Goal: Task Accomplishment & Management: Manage account settings

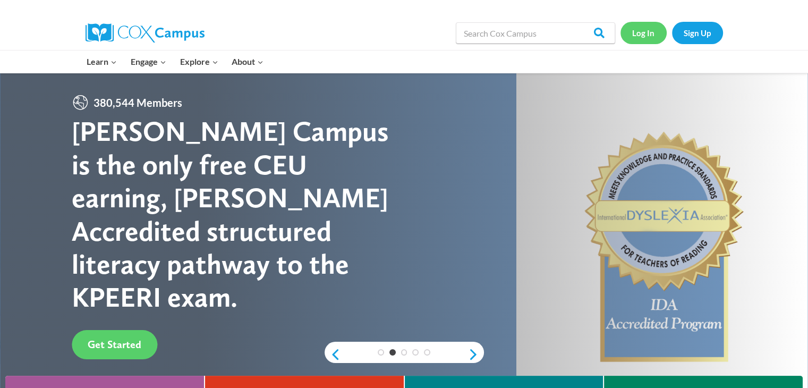
click at [637, 38] on link "Log In" at bounding box center [644, 33] width 46 height 22
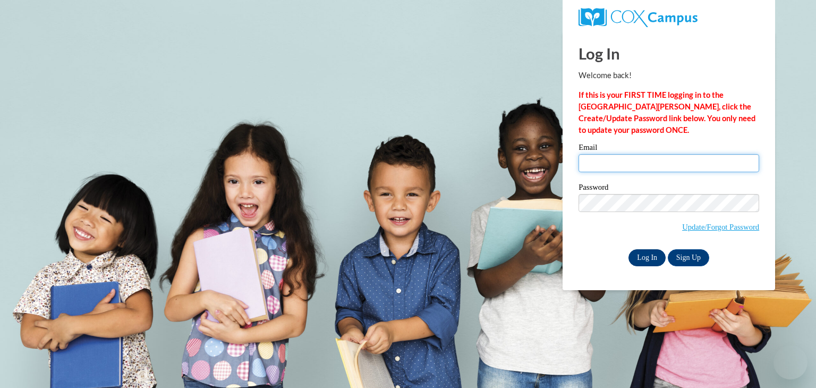
type input "ksteverson@pearlk12.com"
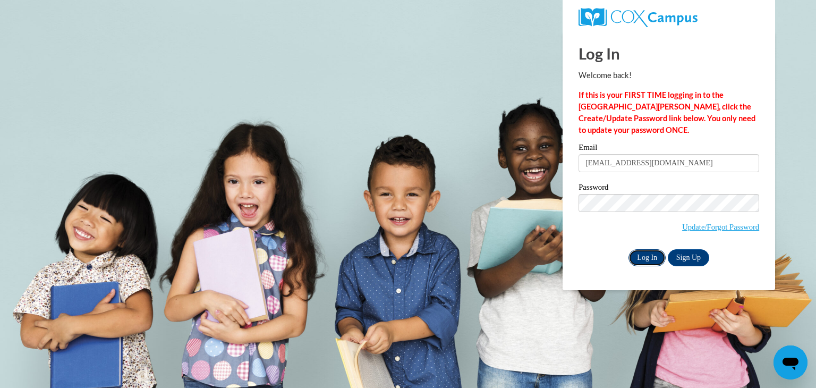
click at [654, 262] on input "Log In" at bounding box center [647, 257] width 37 height 17
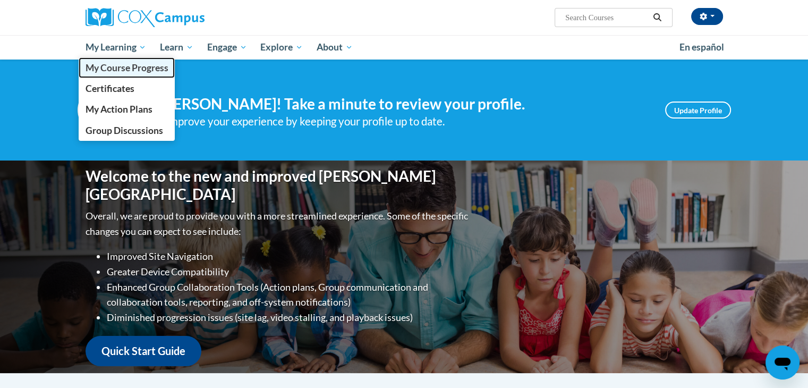
click at [111, 69] on span "My Course Progress" at bounding box center [126, 67] width 83 height 11
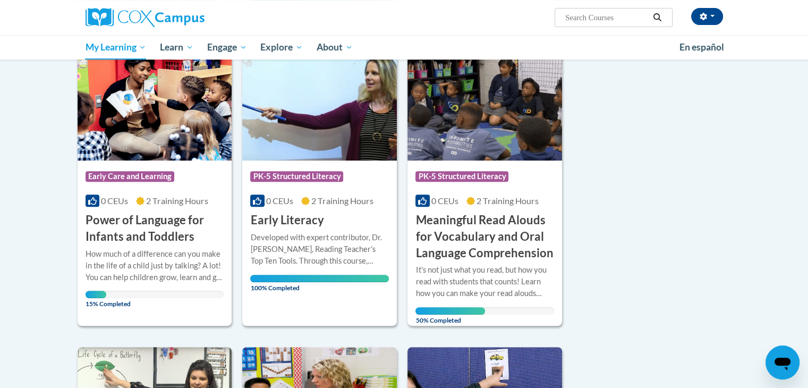
scroll to position [446, 0]
